Goal: Find specific page/section: Find specific page/section

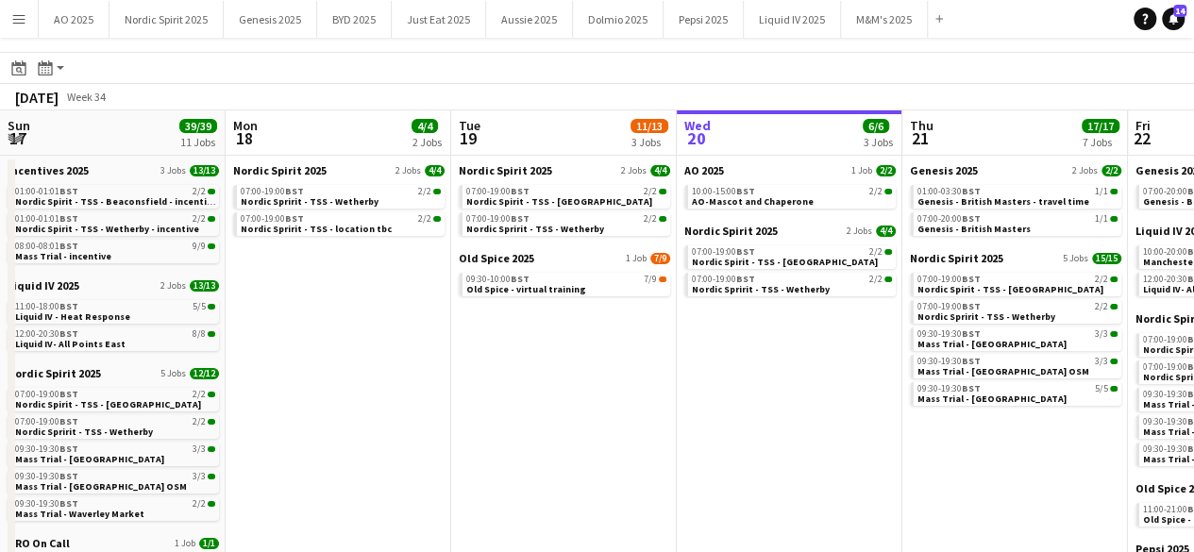
scroll to position [0, 649]
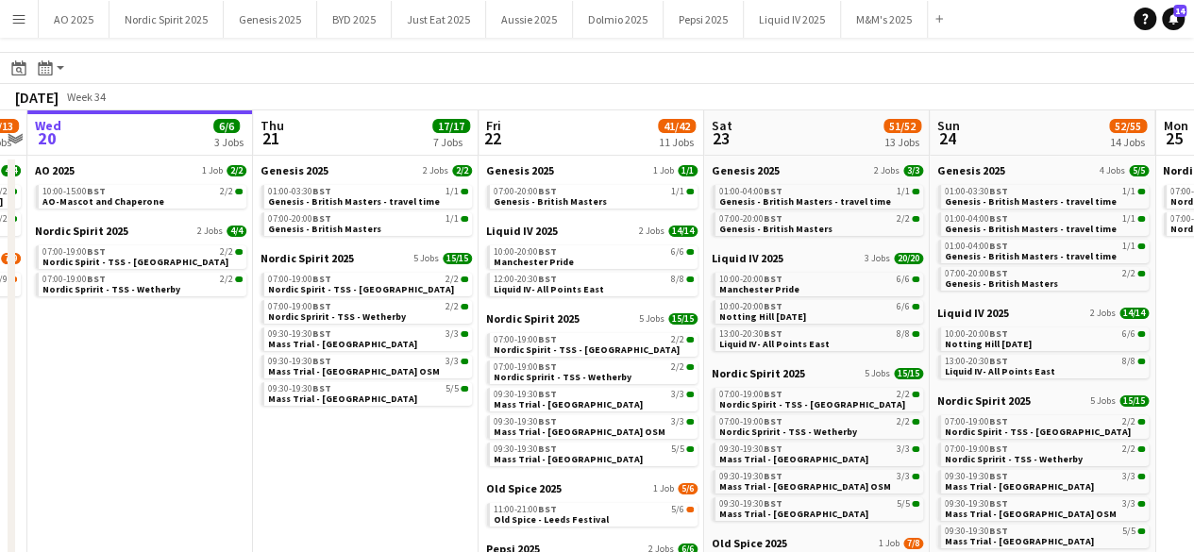
click at [23, 28] on button "Menu" at bounding box center [19, 19] width 38 height 38
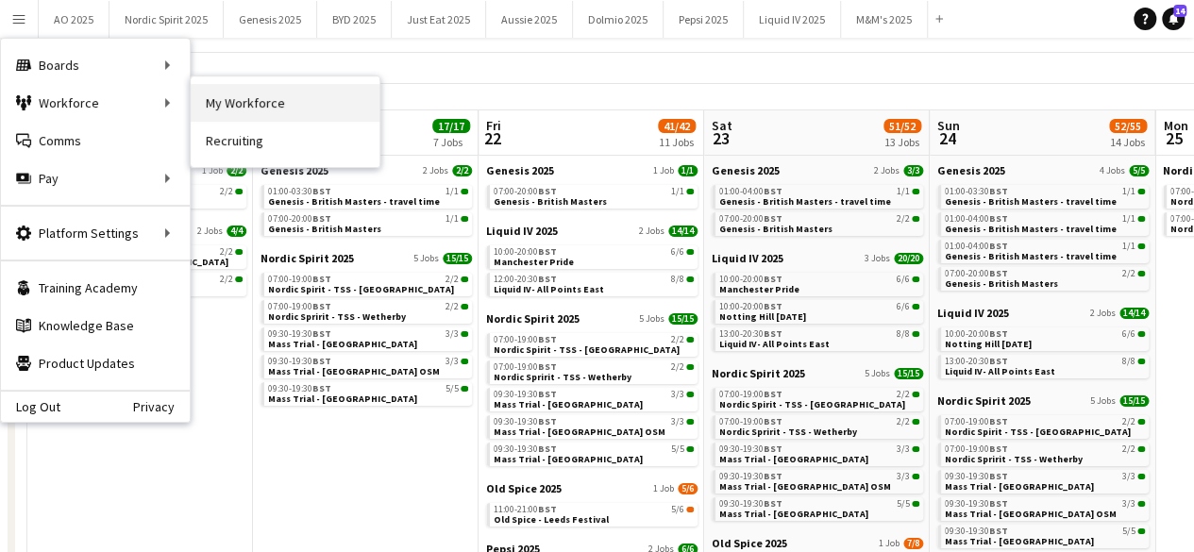
click at [204, 97] on link "My Workforce" at bounding box center [285, 103] width 189 height 38
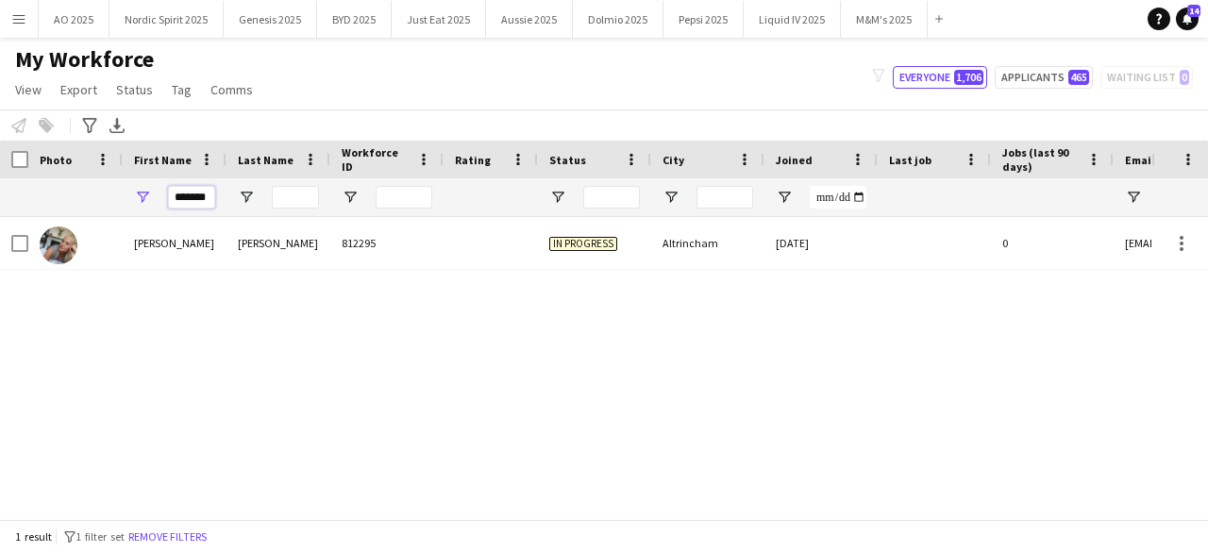
click at [191, 188] on input "*******" at bounding box center [191, 197] width 47 height 23
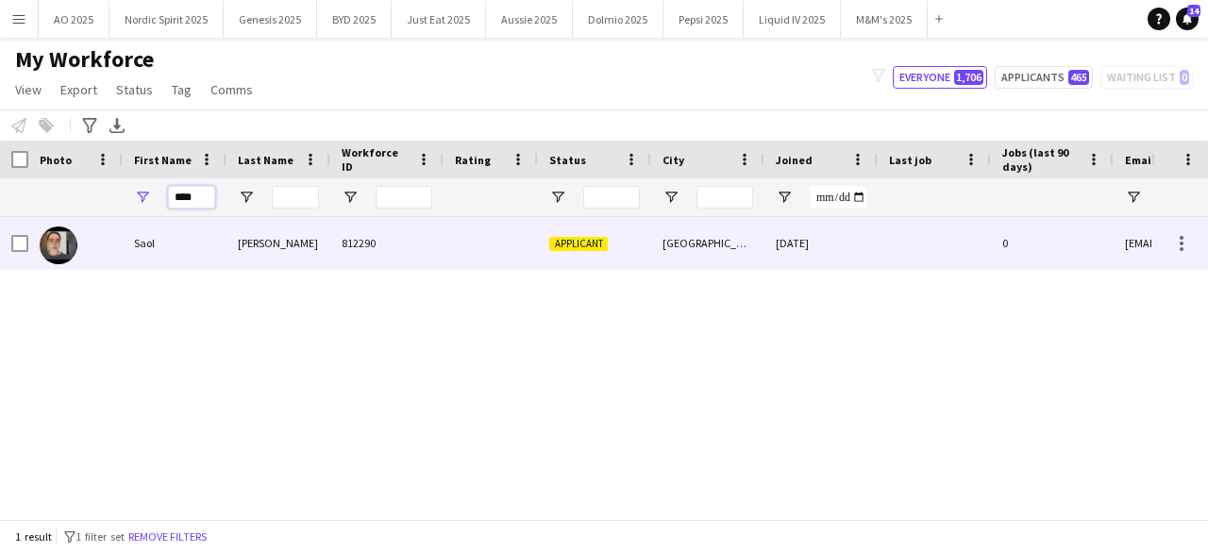
type input "****"
click at [70, 255] on img at bounding box center [59, 245] width 38 height 38
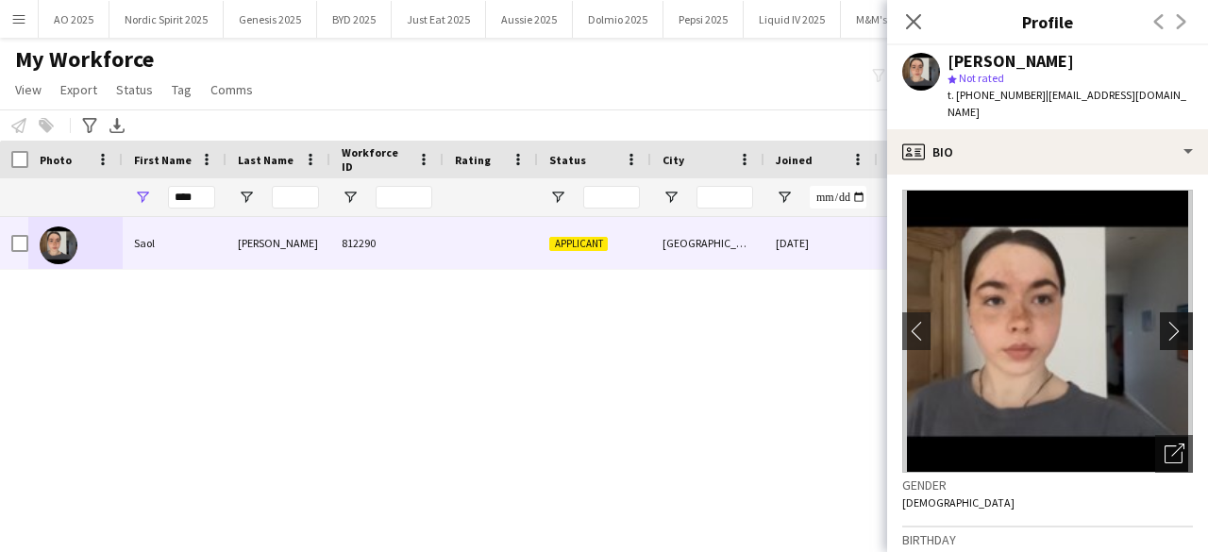
click at [1164, 321] on app-icon "chevron-right" at bounding box center [1178, 331] width 29 height 20
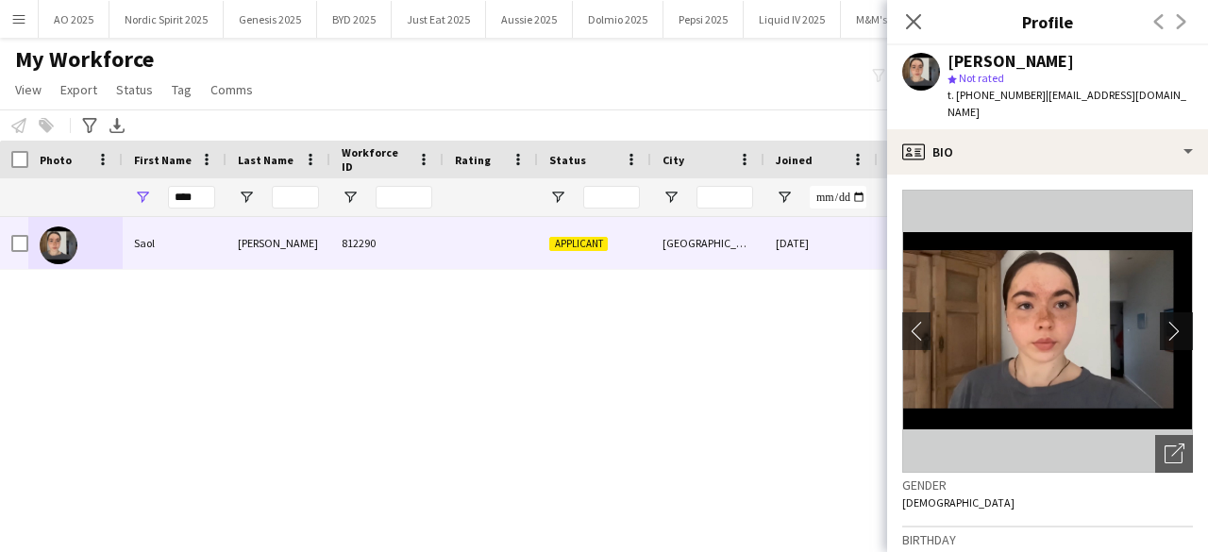
click at [1164, 321] on app-icon "chevron-right" at bounding box center [1178, 331] width 29 height 20
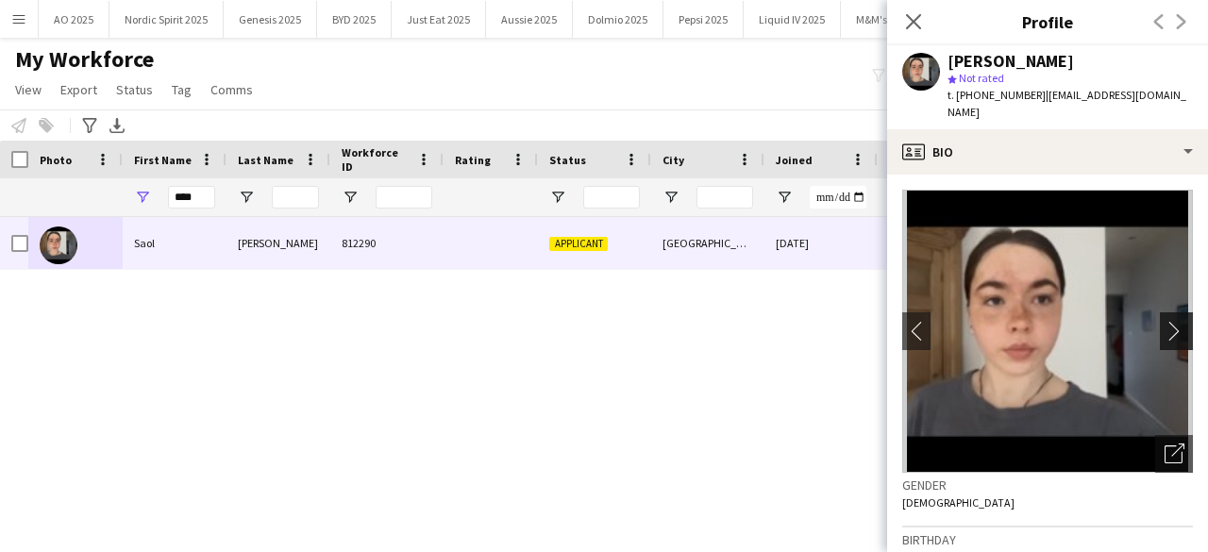
click at [1164, 321] on app-icon "chevron-right" at bounding box center [1178, 331] width 29 height 20
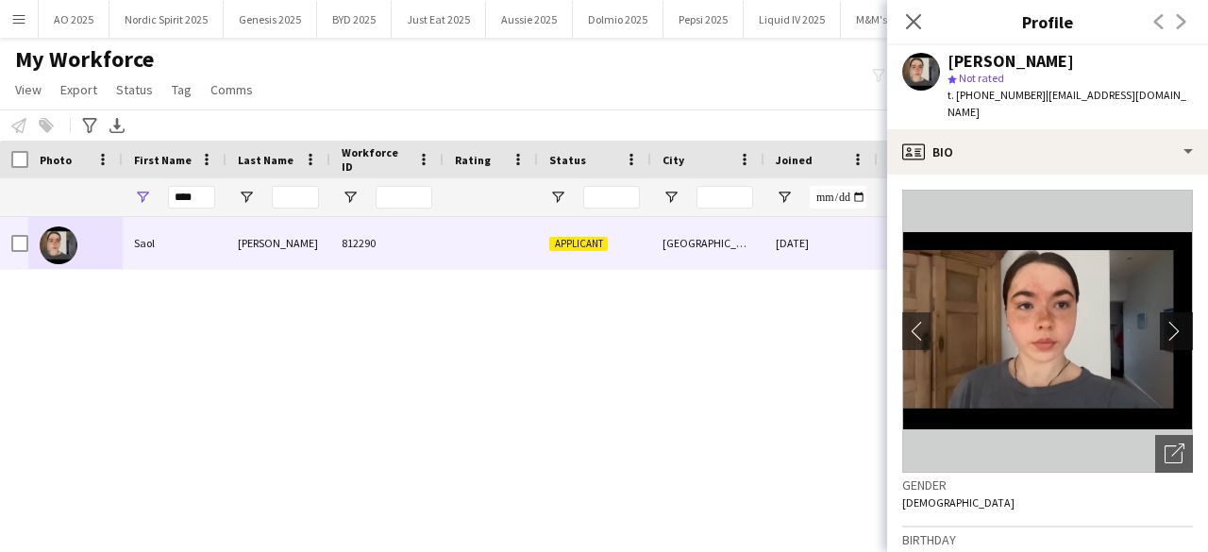
click at [1164, 321] on app-icon "chevron-right" at bounding box center [1178, 331] width 29 height 20
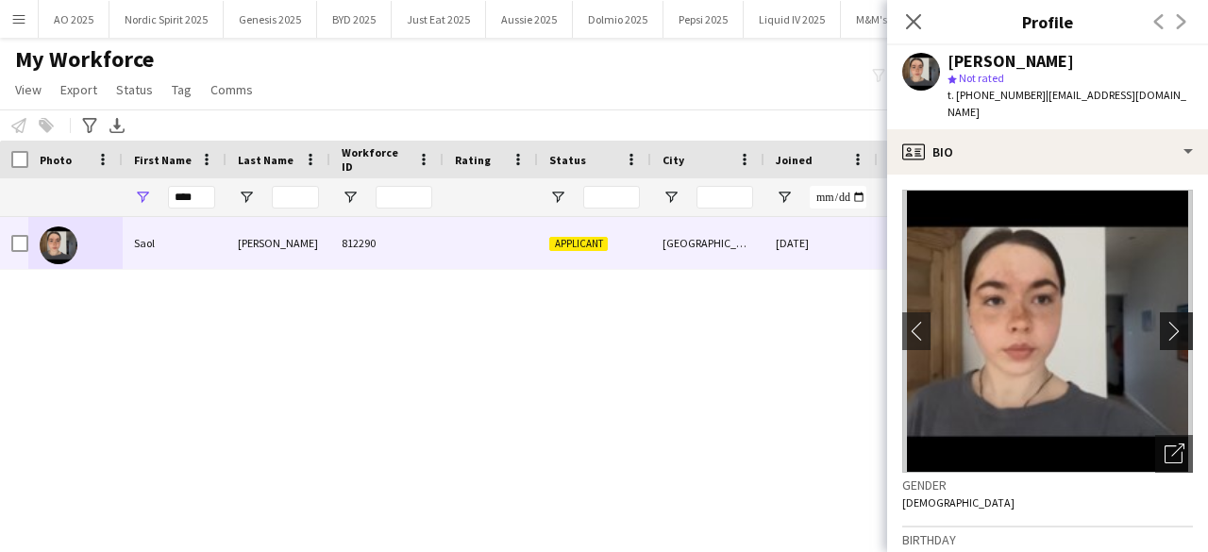
click at [1164, 321] on app-icon "chevron-right" at bounding box center [1178, 331] width 29 height 20
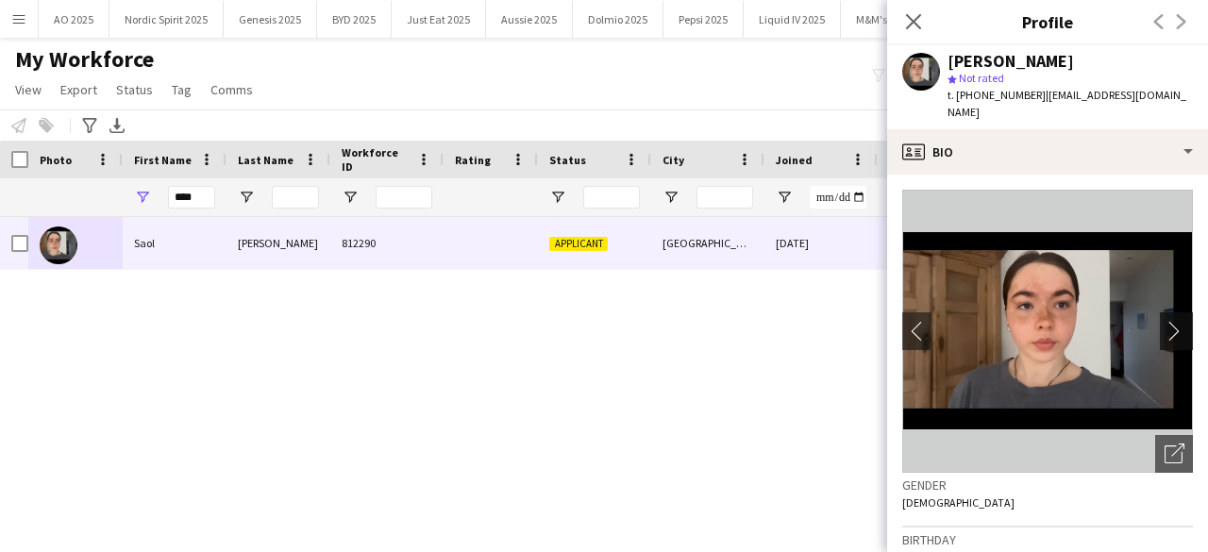
click at [1164, 321] on app-icon "chevron-right" at bounding box center [1178, 331] width 29 height 20
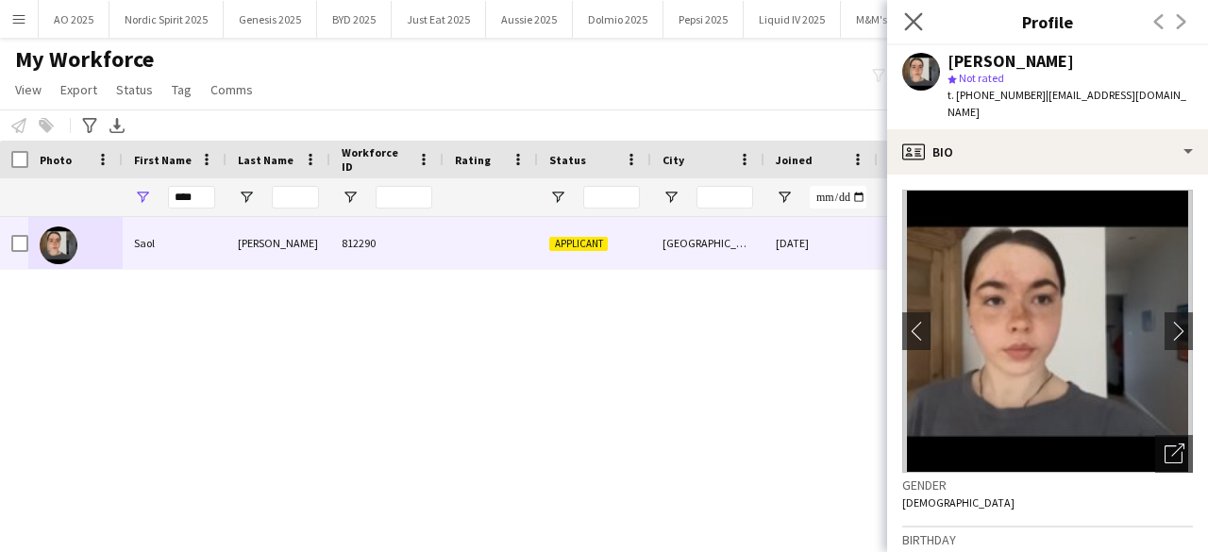
click at [903, 27] on app-icon "Close pop-in" at bounding box center [913, 21] width 27 height 27
